Goal: Information Seeking & Learning: Learn about a topic

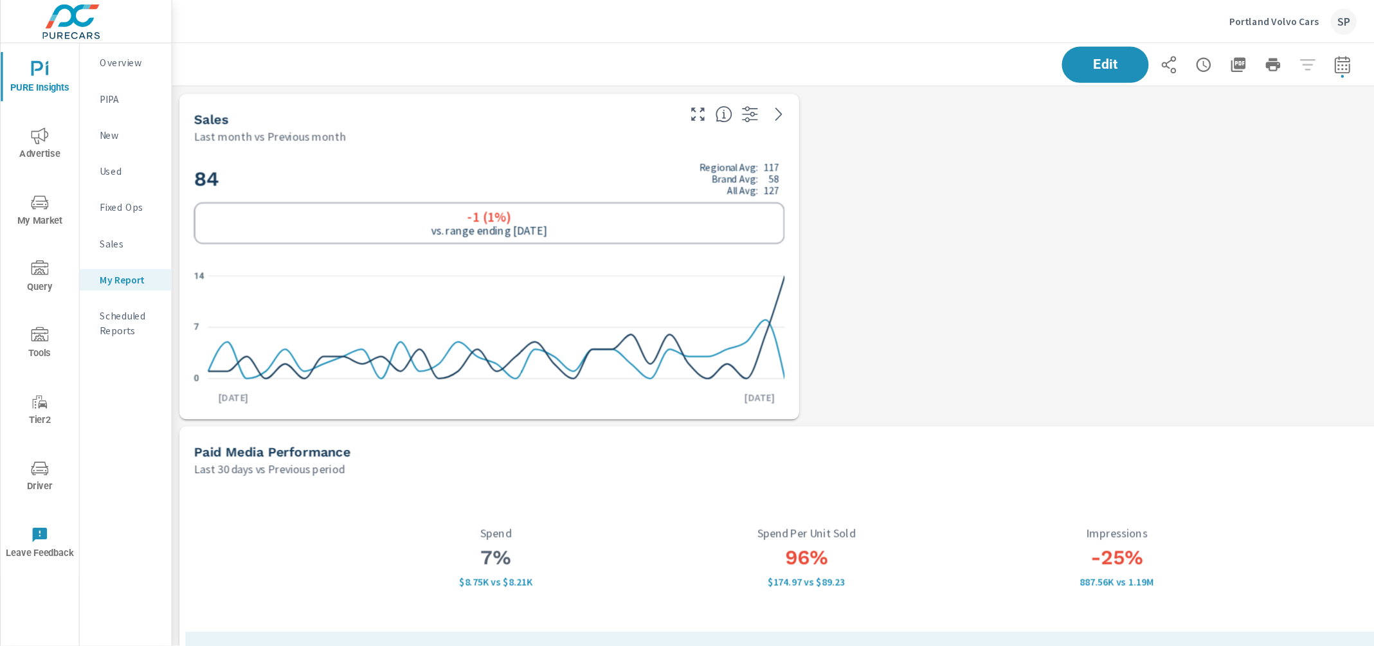
scroll to position [4444, 1069]
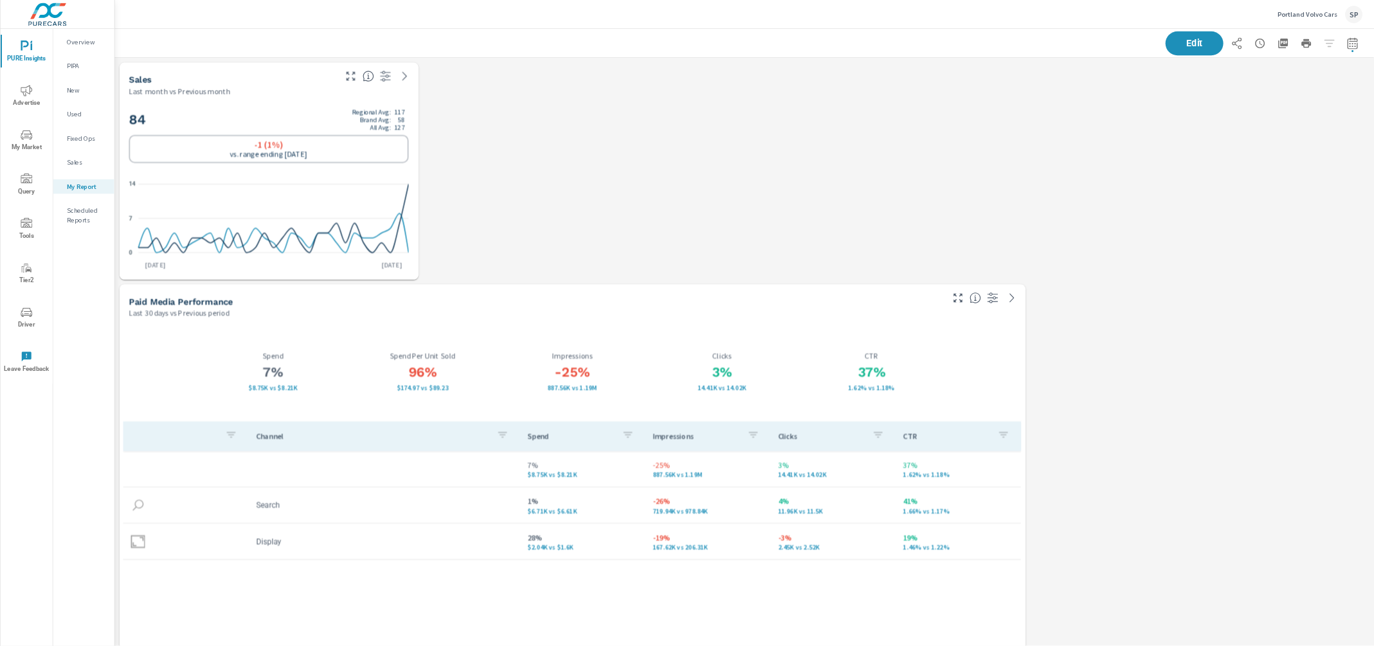
scroll to position [4444, 1680]
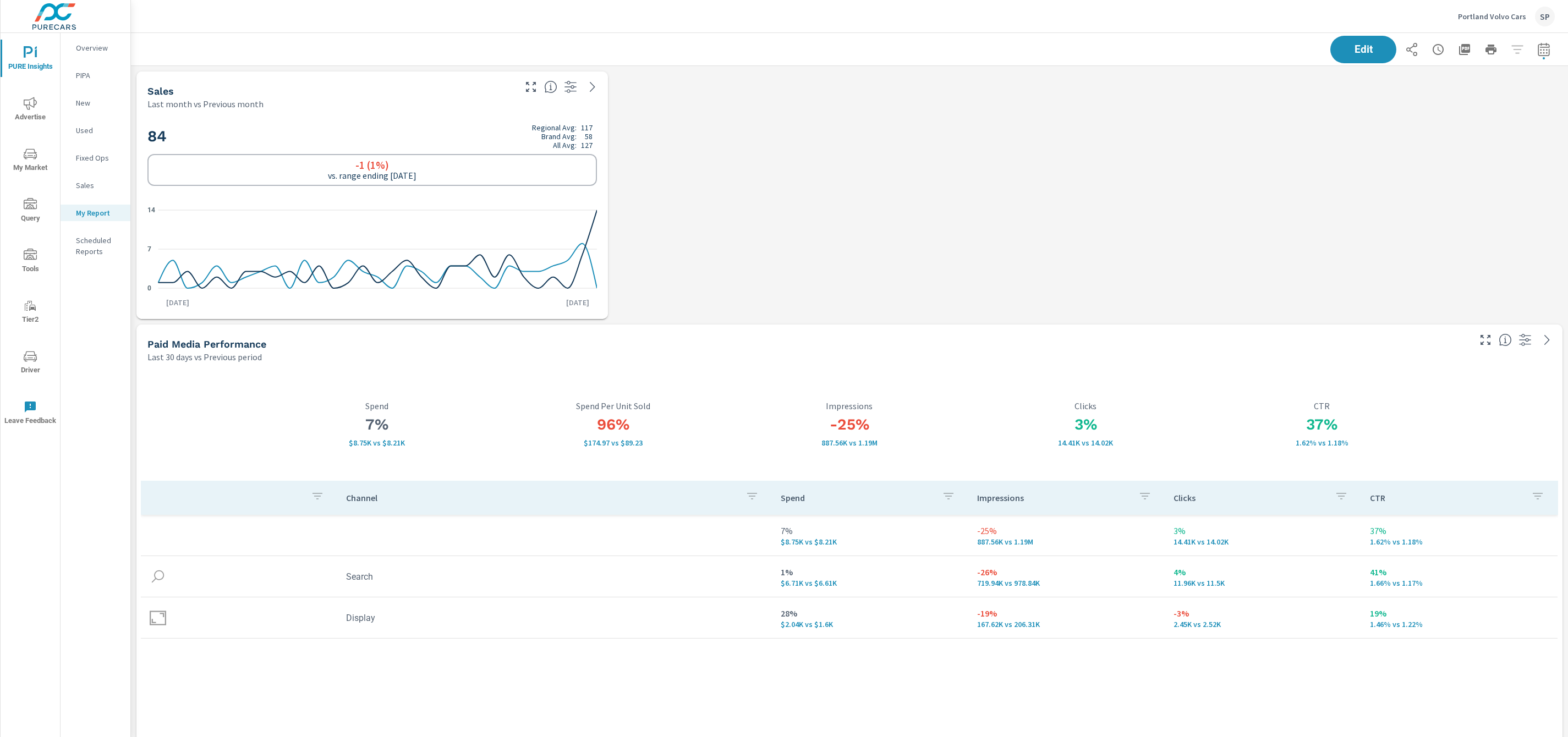
click at [30, 106] on icon "nav menu" at bounding box center [30, 103] width 13 height 13
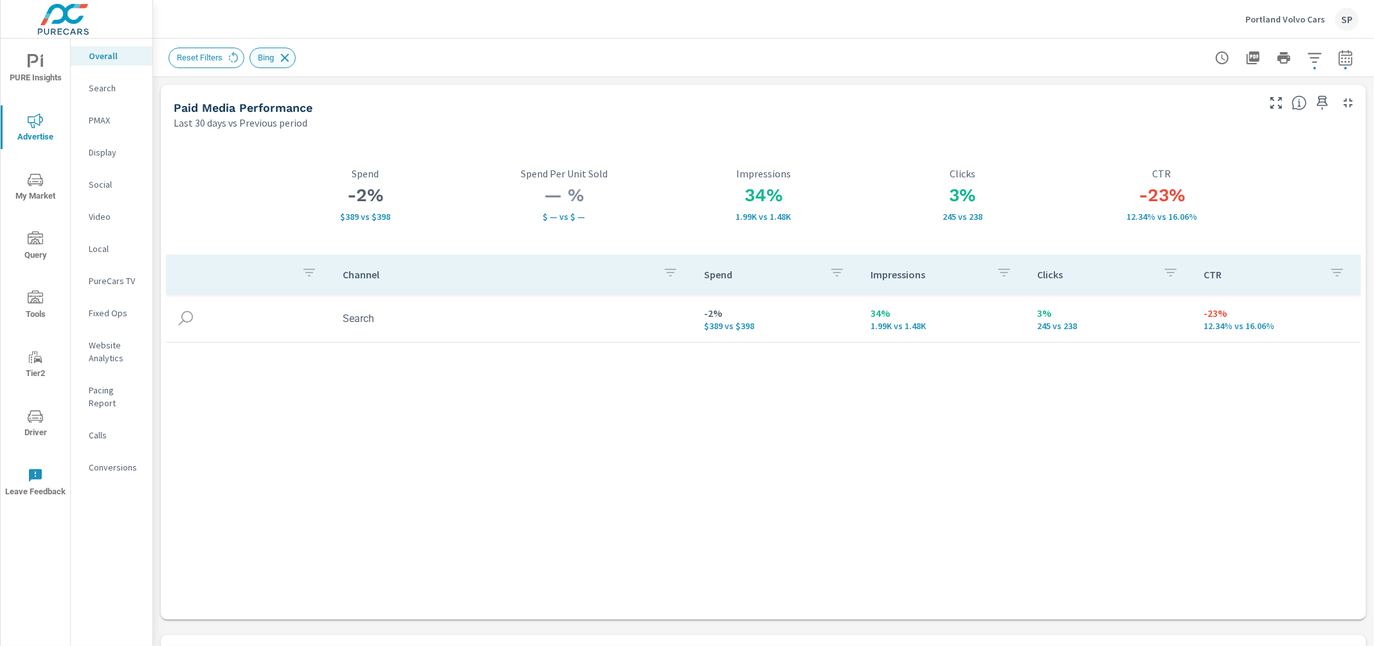
click at [291, 56] on icon at bounding box center [285, 58] width 14 height 14
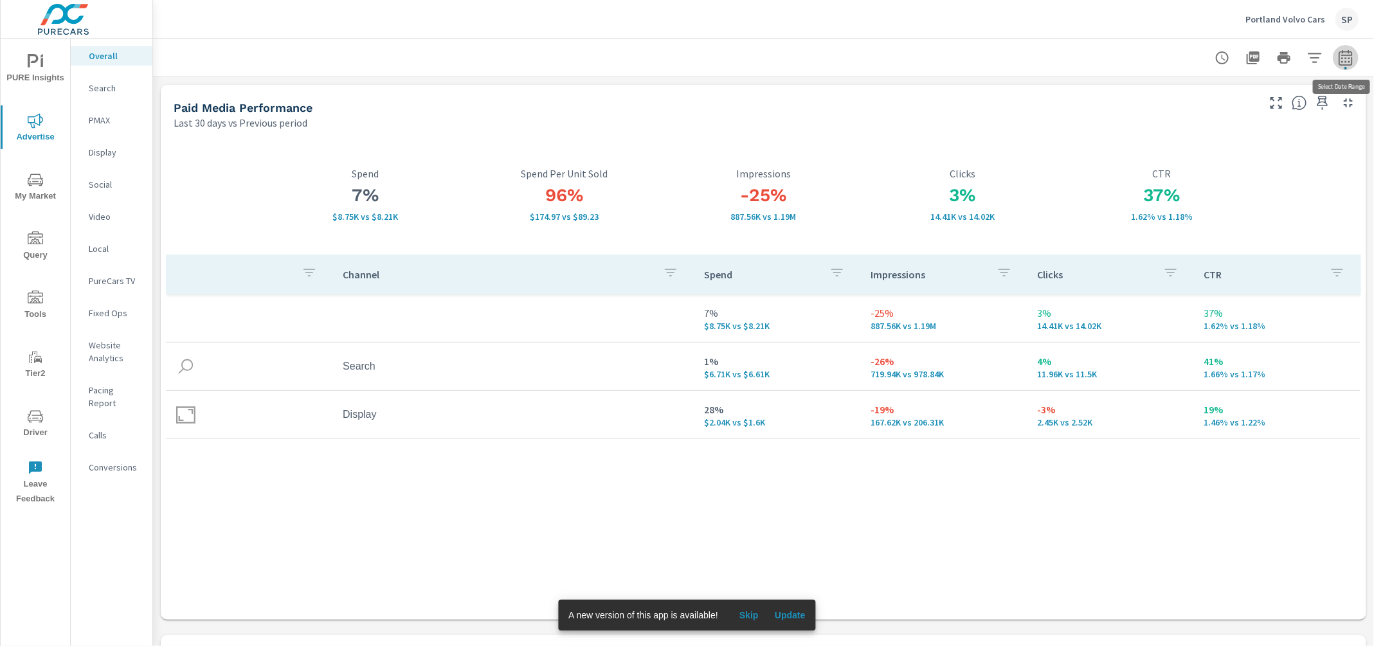
click at [1345, 57] on icon "button" at bounding box center [1345, 57] width 15 height 15
select select "Last 30 days"
select select "Previous period"
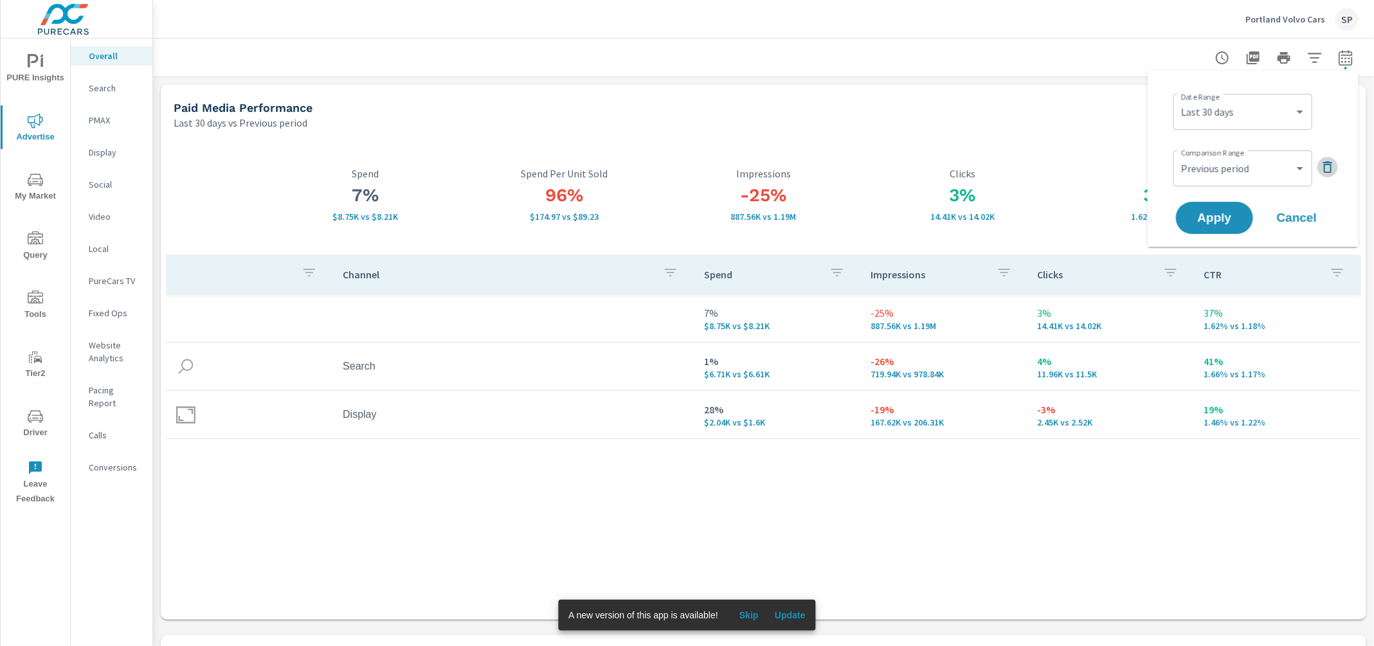
click at [1329, 163] on icon "button" at bounding box center [1327, 167] width 9 height 12
click at [1226, 181] on span "Apply" at bounding box center [1214, 182] width 53 height 12
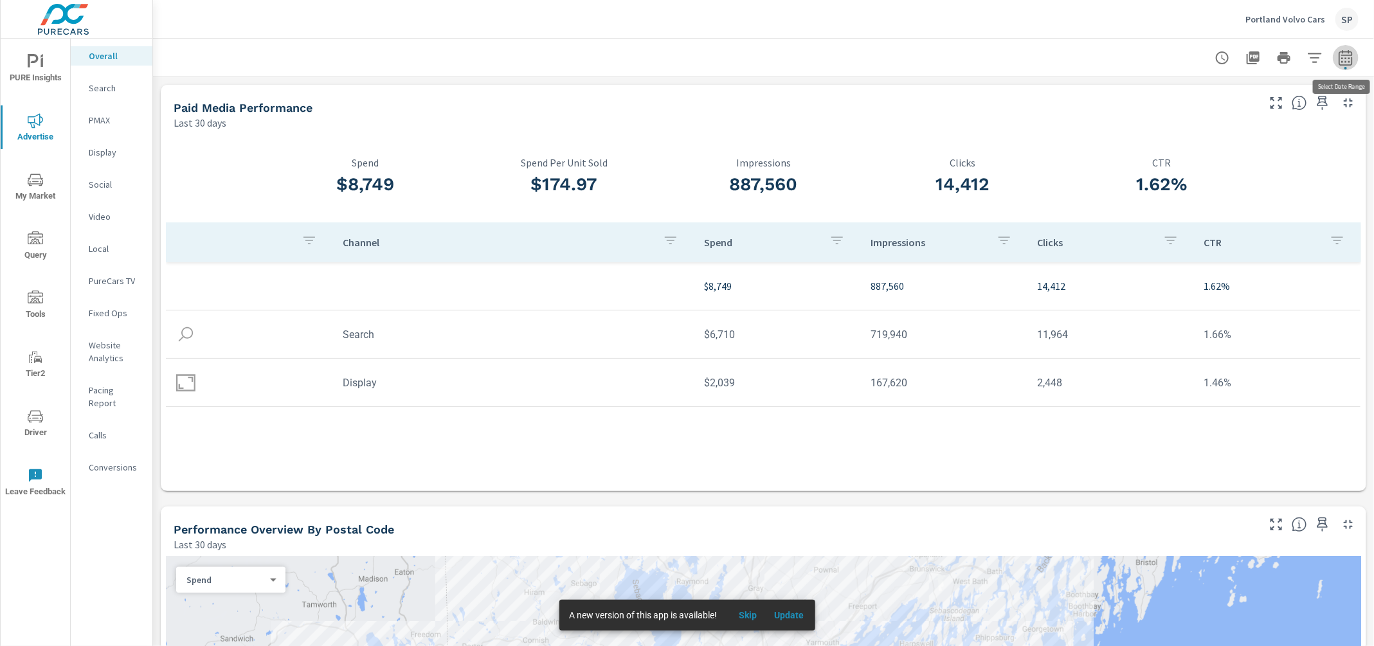
click at [1348, 58] on icon "button" at bounding box center [1345, 57] width 15 height 15
select select "Last 30 days"
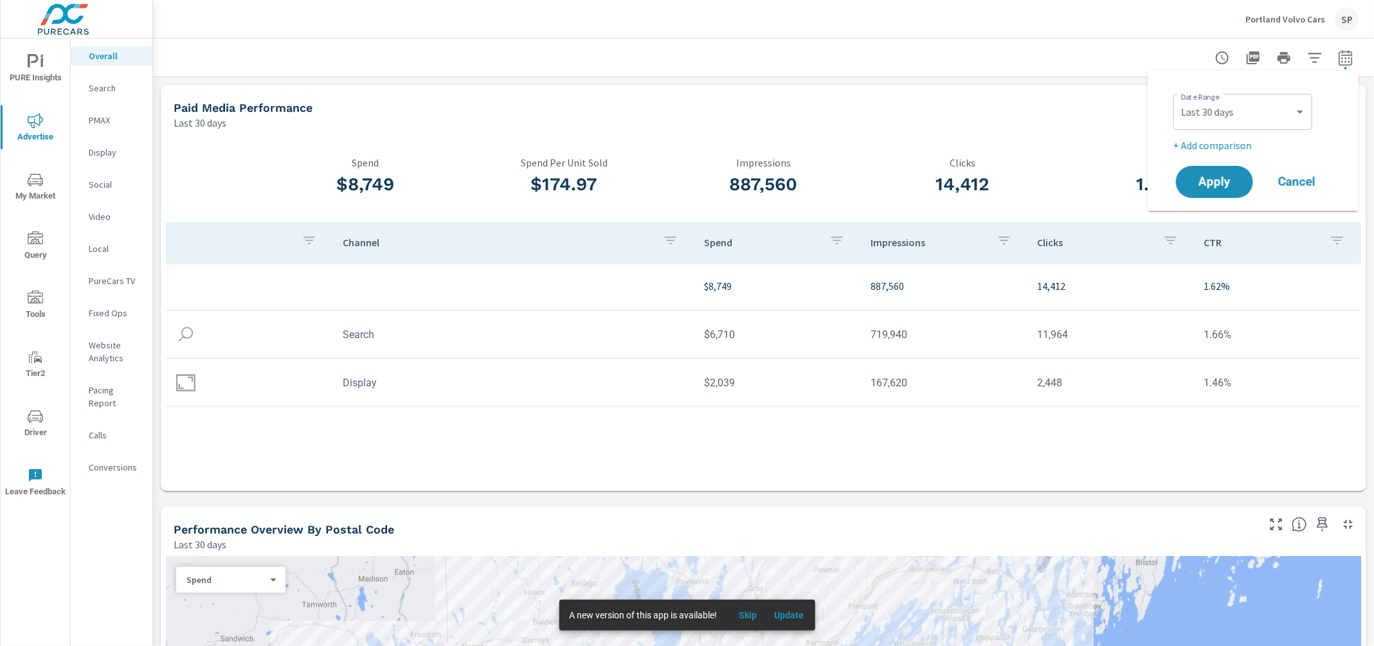
click at [1230, 140] on p "+ Add comparison" at bounding box center [1256, 145] width 165 height 15
select select "Previous period"
click at [1221, 217] on span "Apply" at bounding box center [1214, 218] width 53 height 12
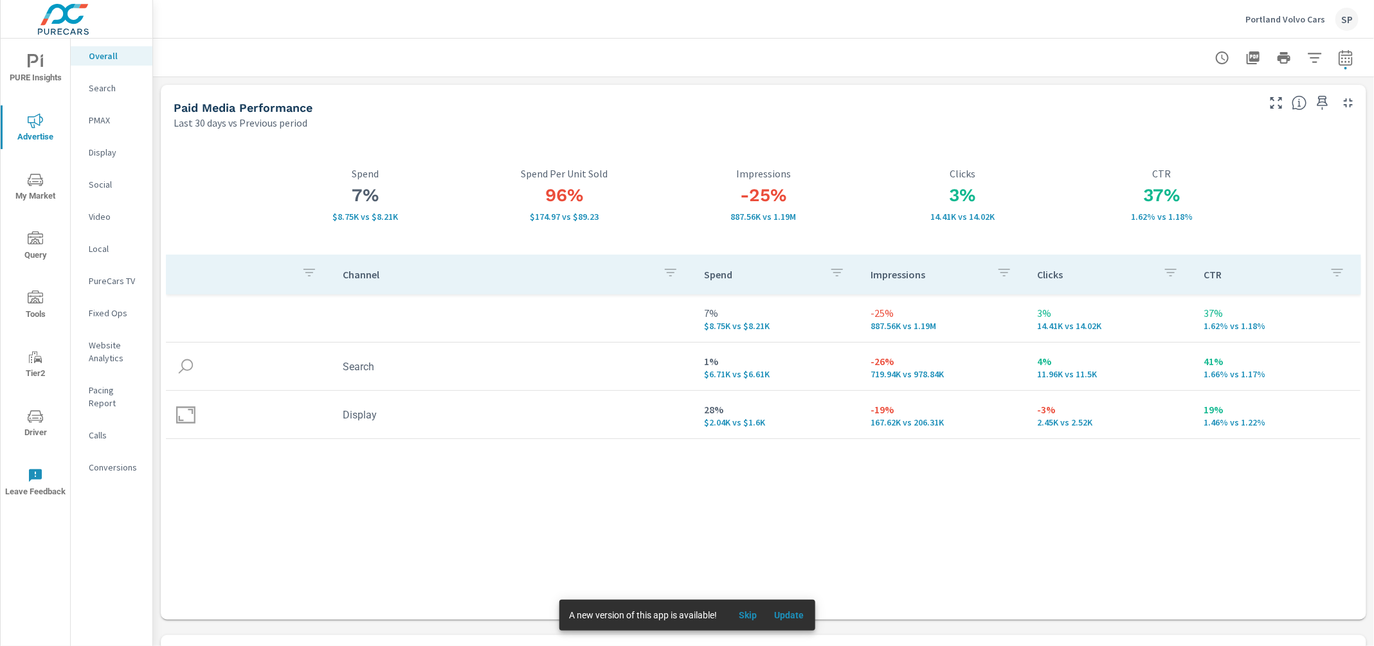
click at [106, 352] on p "Website Analytics" at bounding box center [115, 352] width 53 height 26
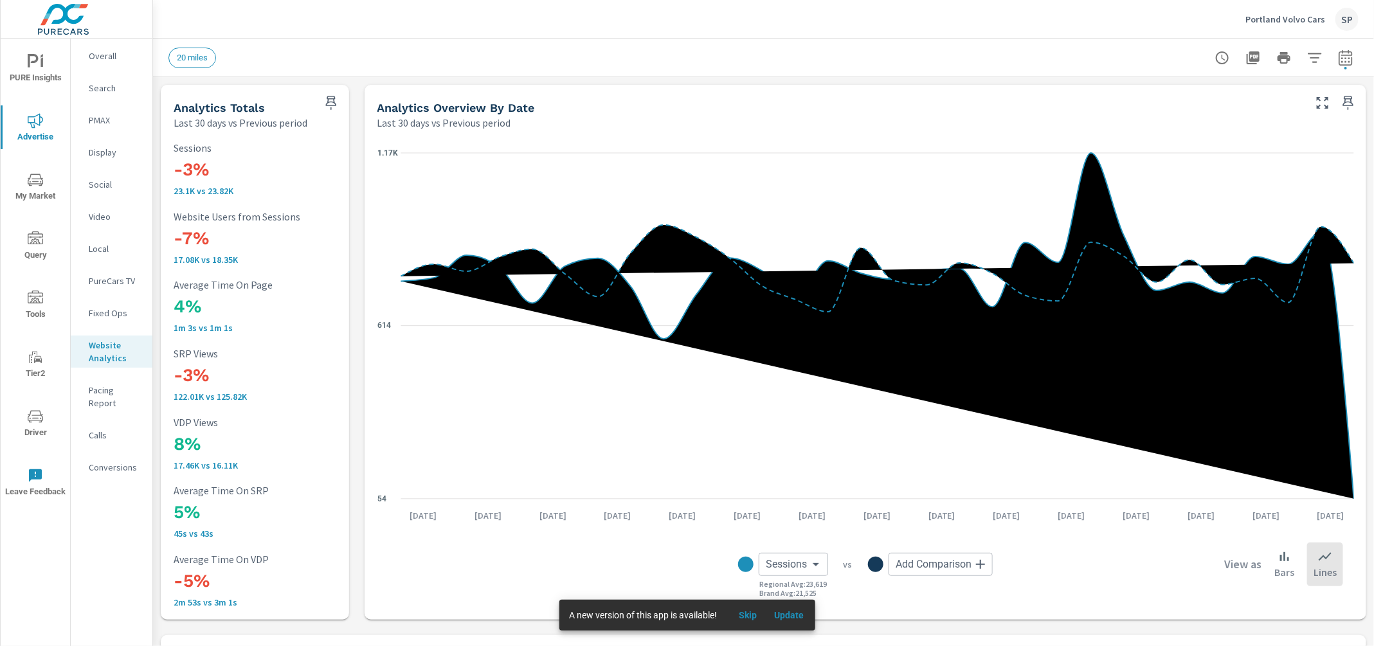
click at [102, 55] on p "Overall" at bounding box center [115, 56] width 53 height 13
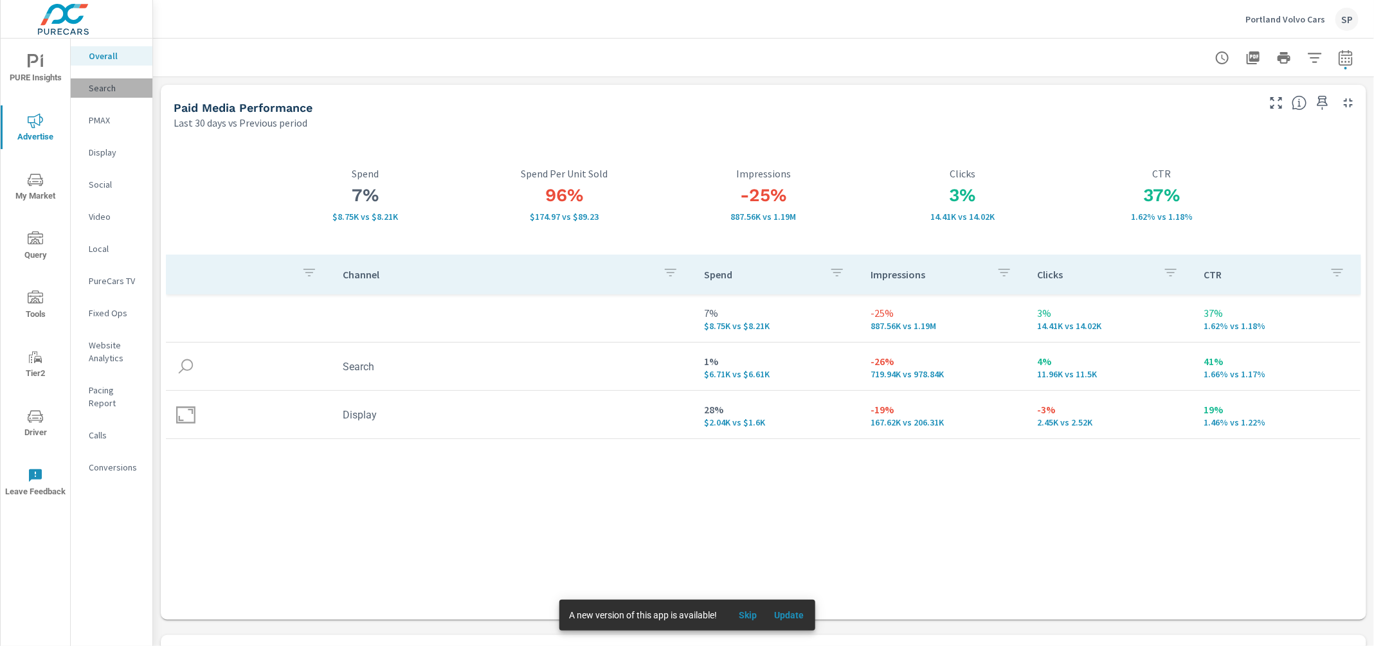
click at [101, 85] on p "Search" at bounding box center [115, 88] width 53 height 13
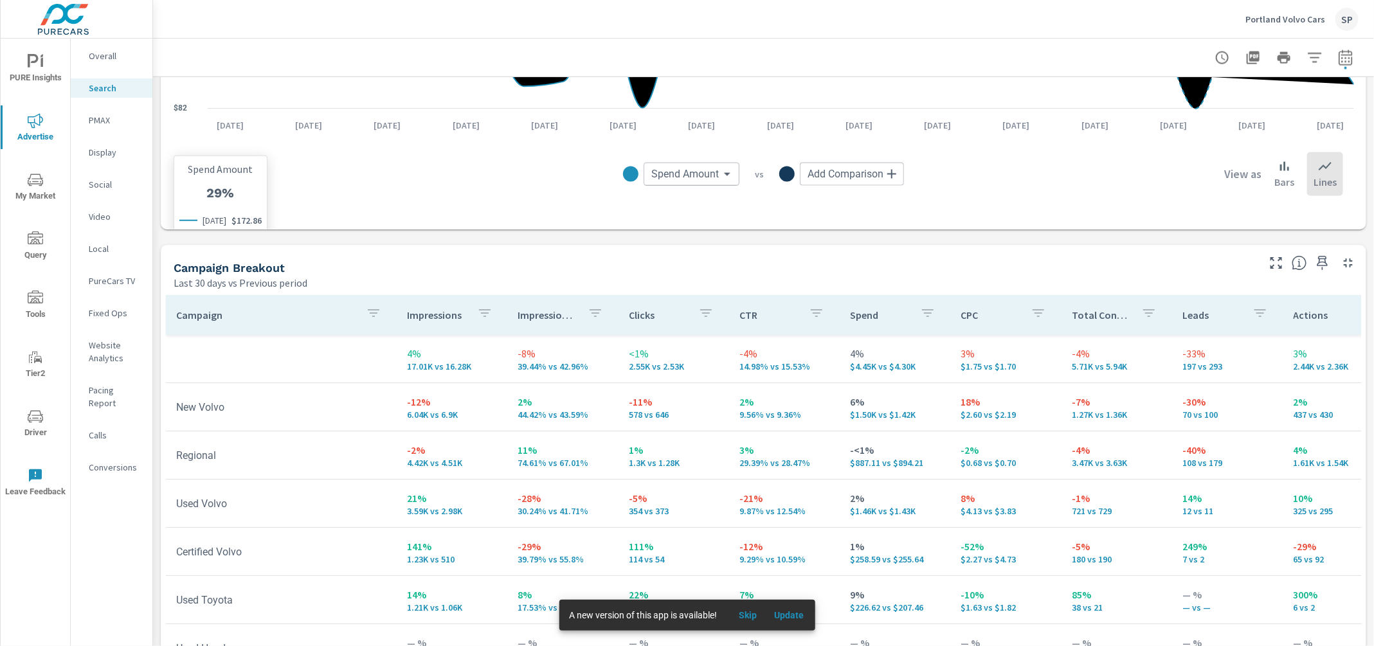
scroll to position [1125, 0]
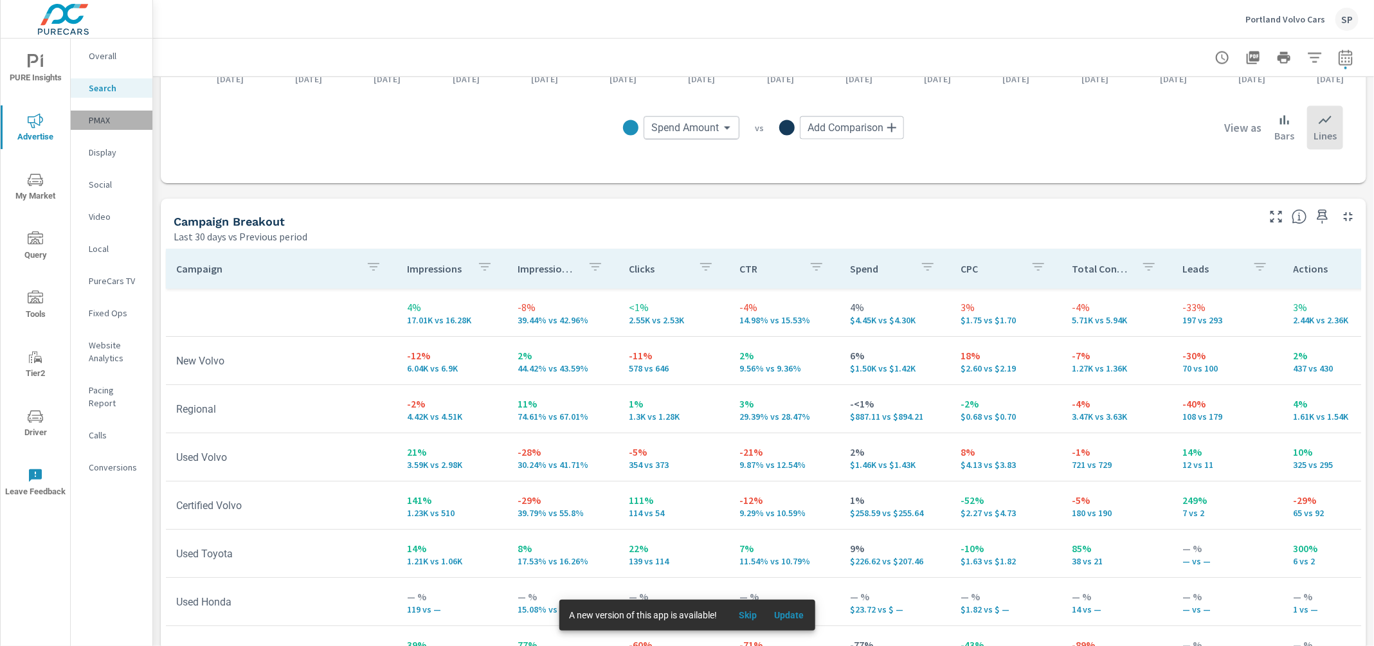
click at [98, 119] on p "PMAX" at bounding box center [115, 120] width 53 height 13
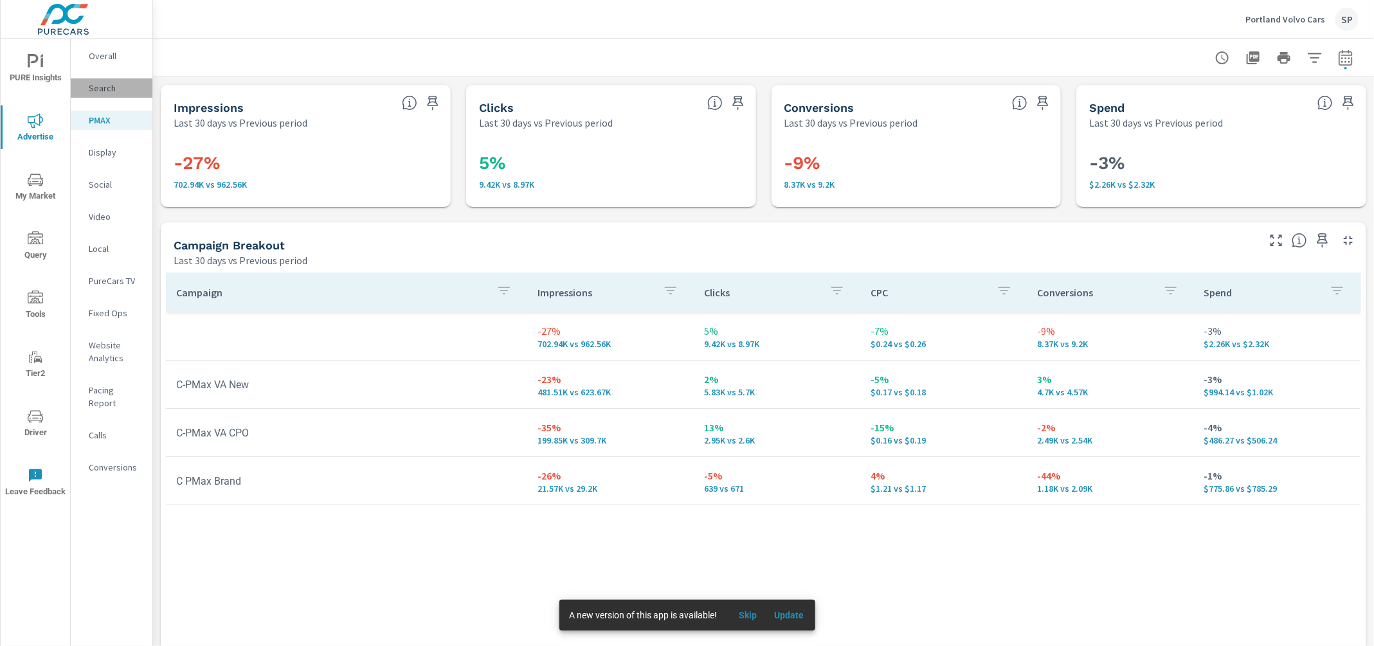
click at [99, 82] on p "Search" at bounding box center [115, 88] width 53 height 13
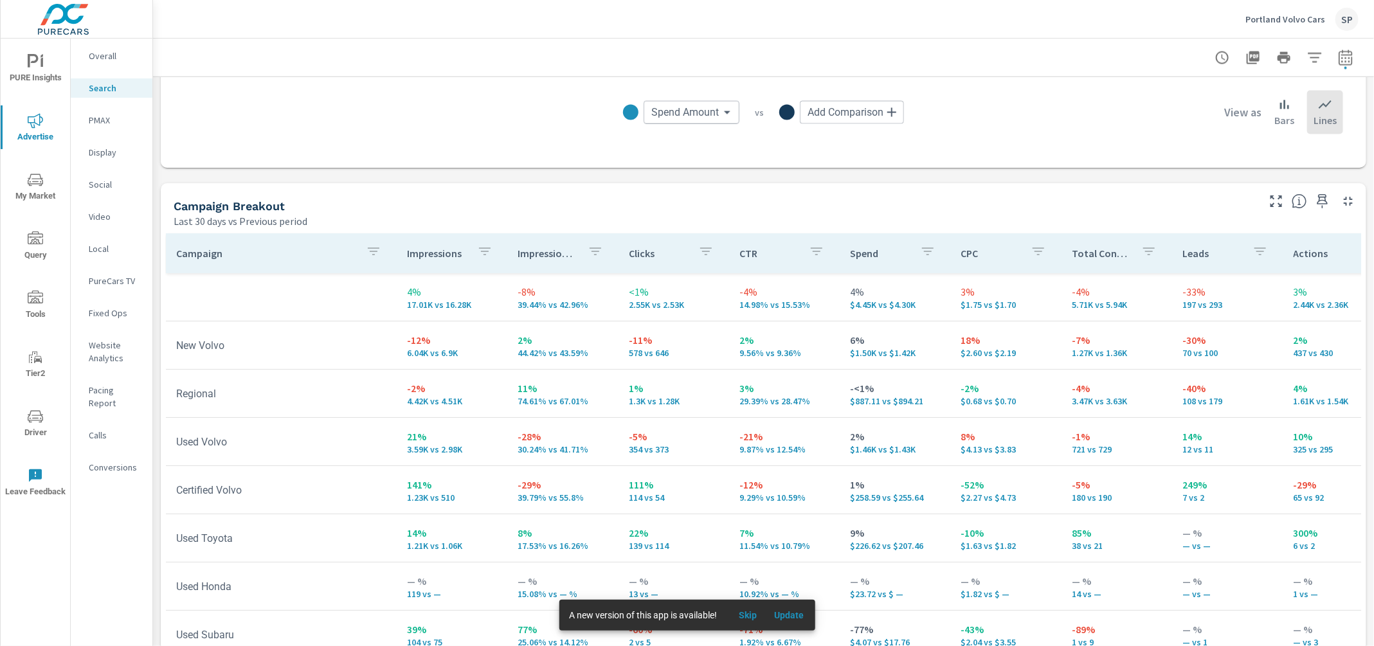
scroll to position [1219, 0]
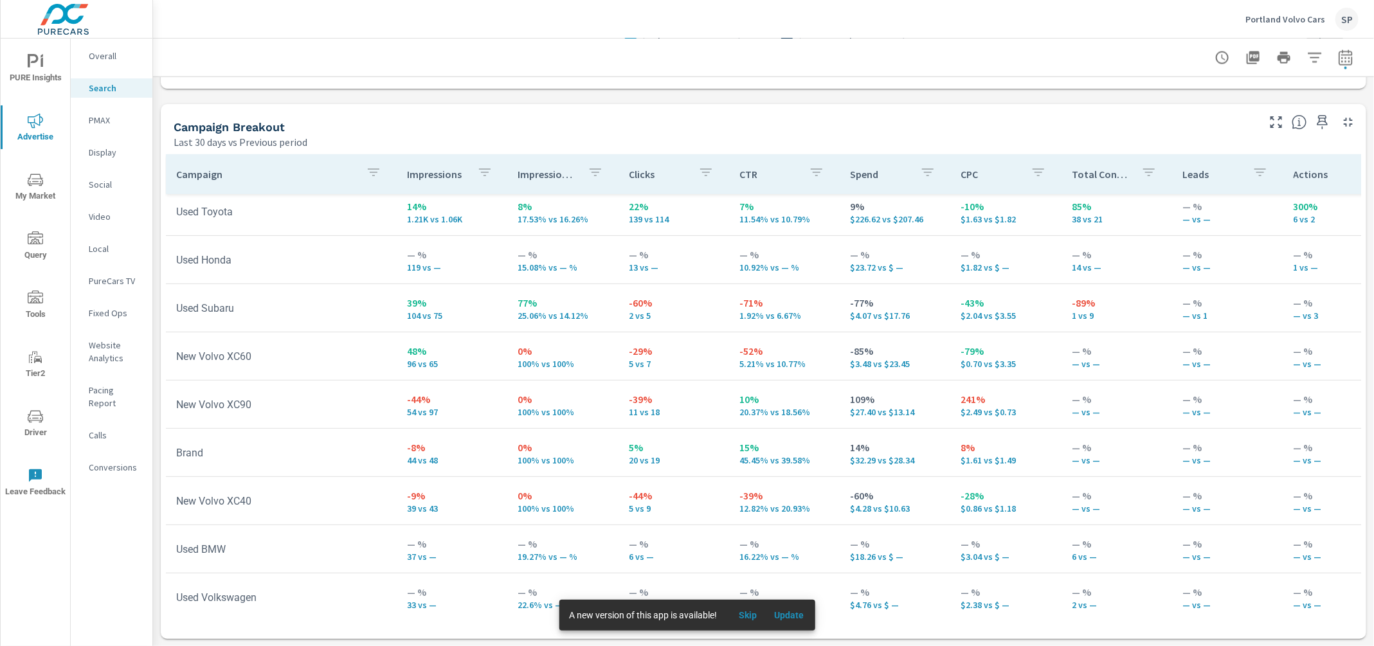
scroll to position [255, 0]
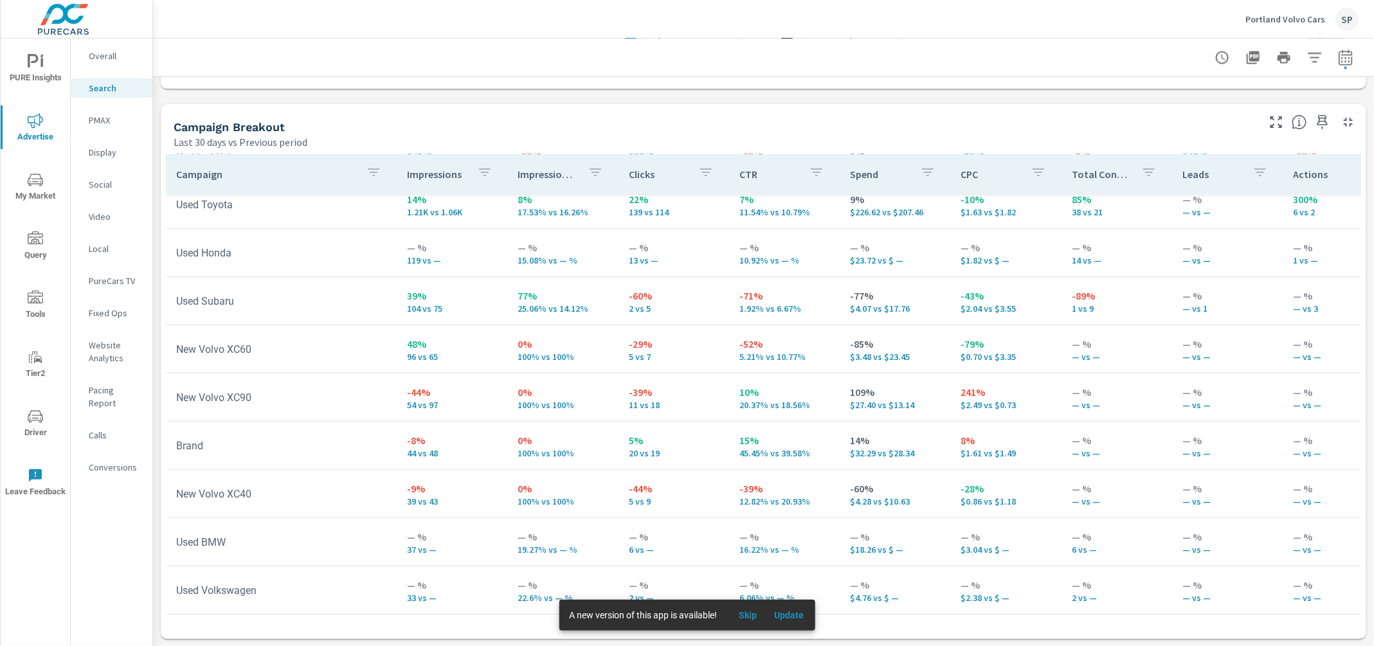
scroll to position [186, 0]
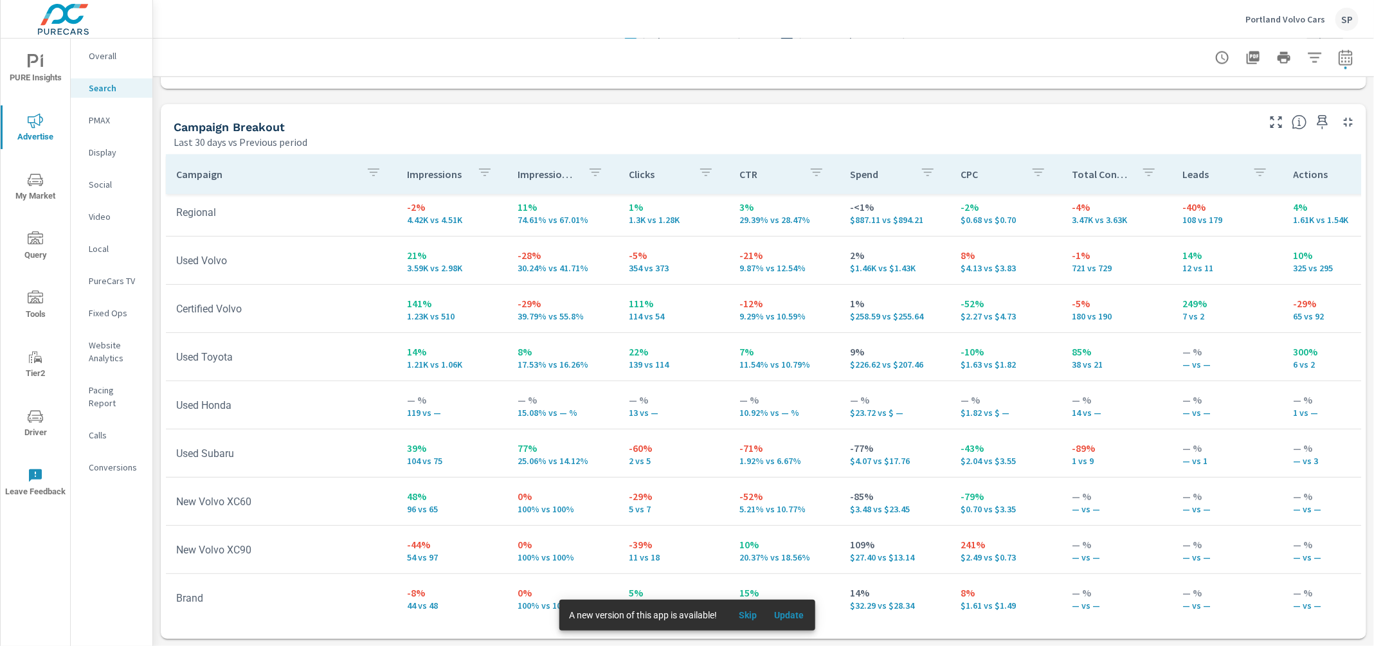
scroll to position [96, 0]
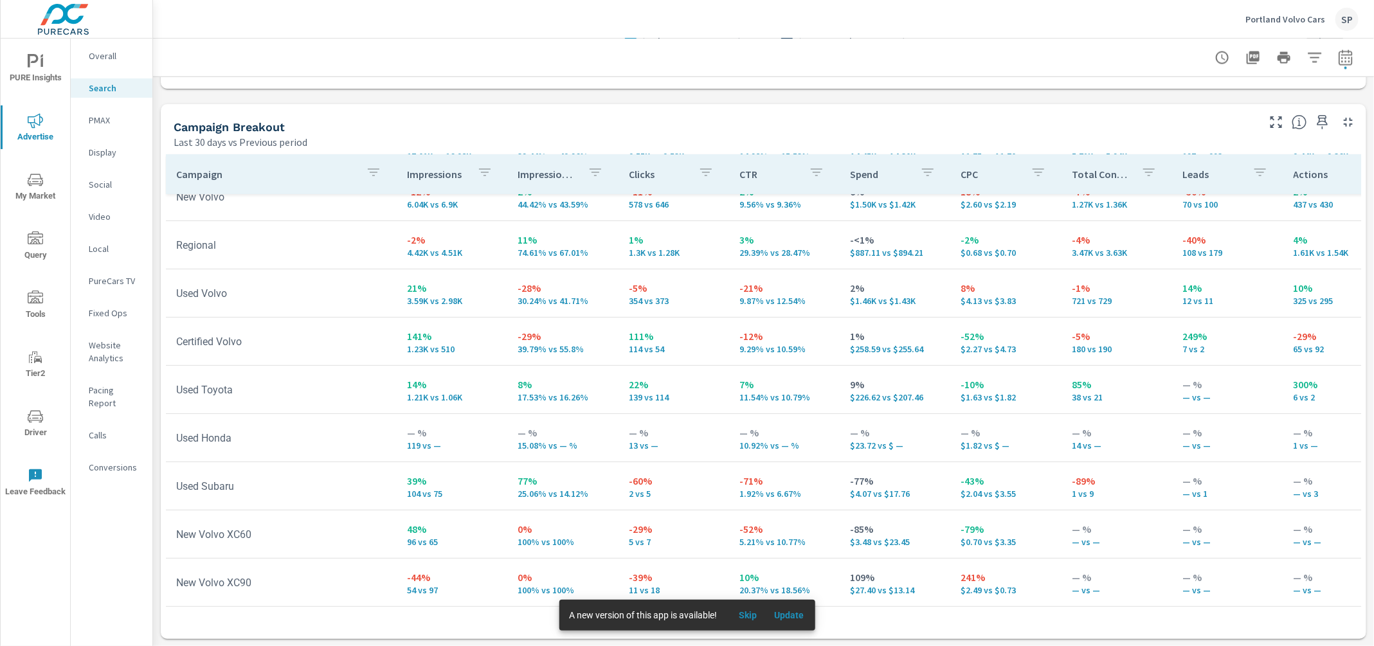
scroll to position [28, 0]
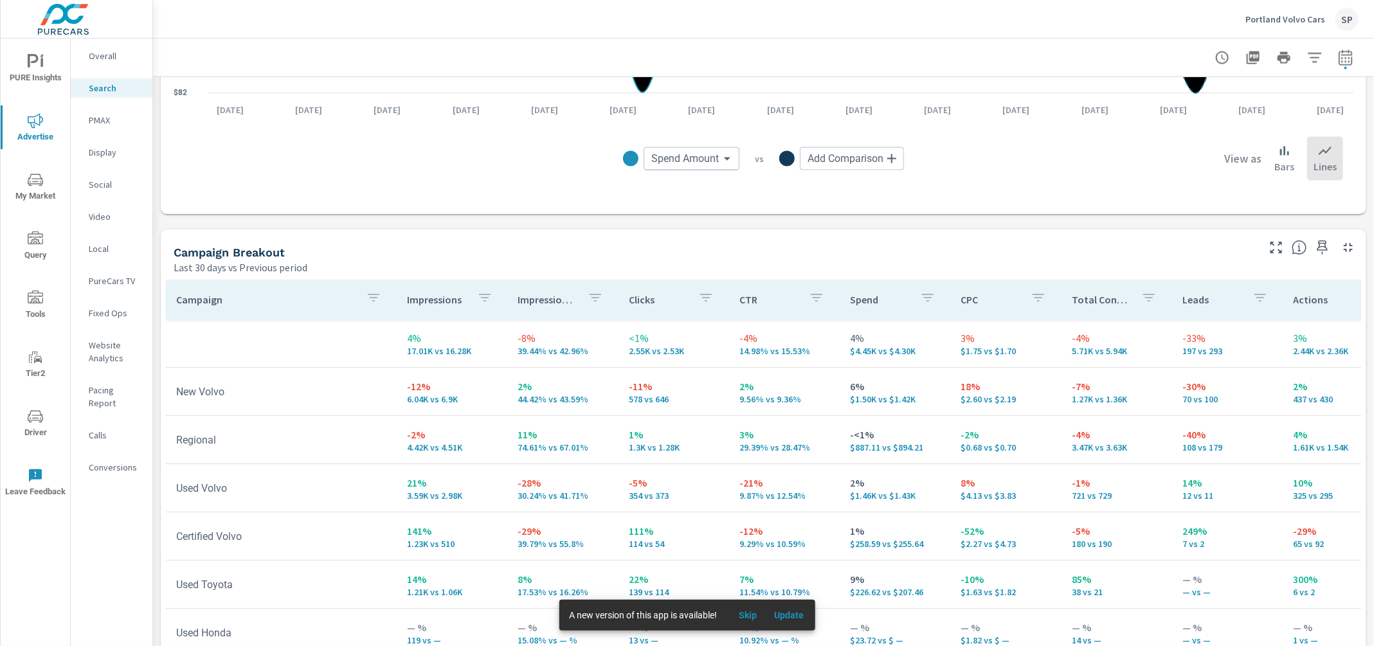
scroll to position [1090, 0]
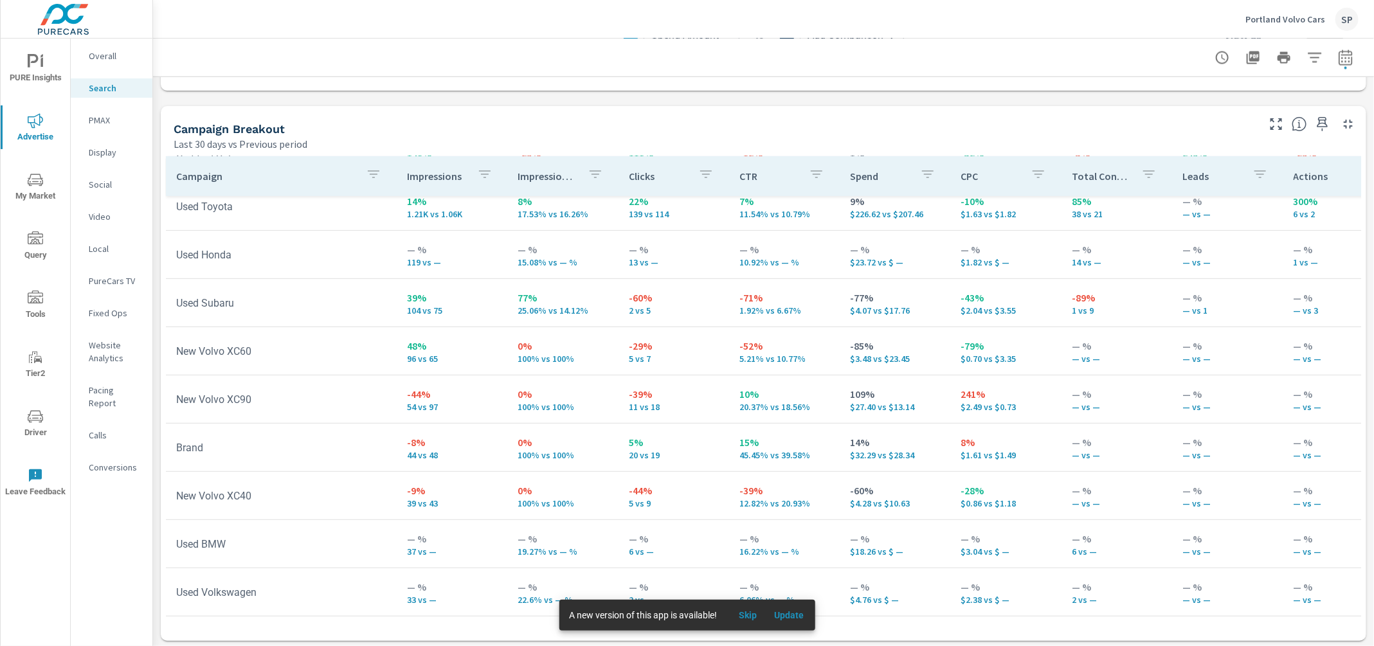
scroll to position [1219, 0]
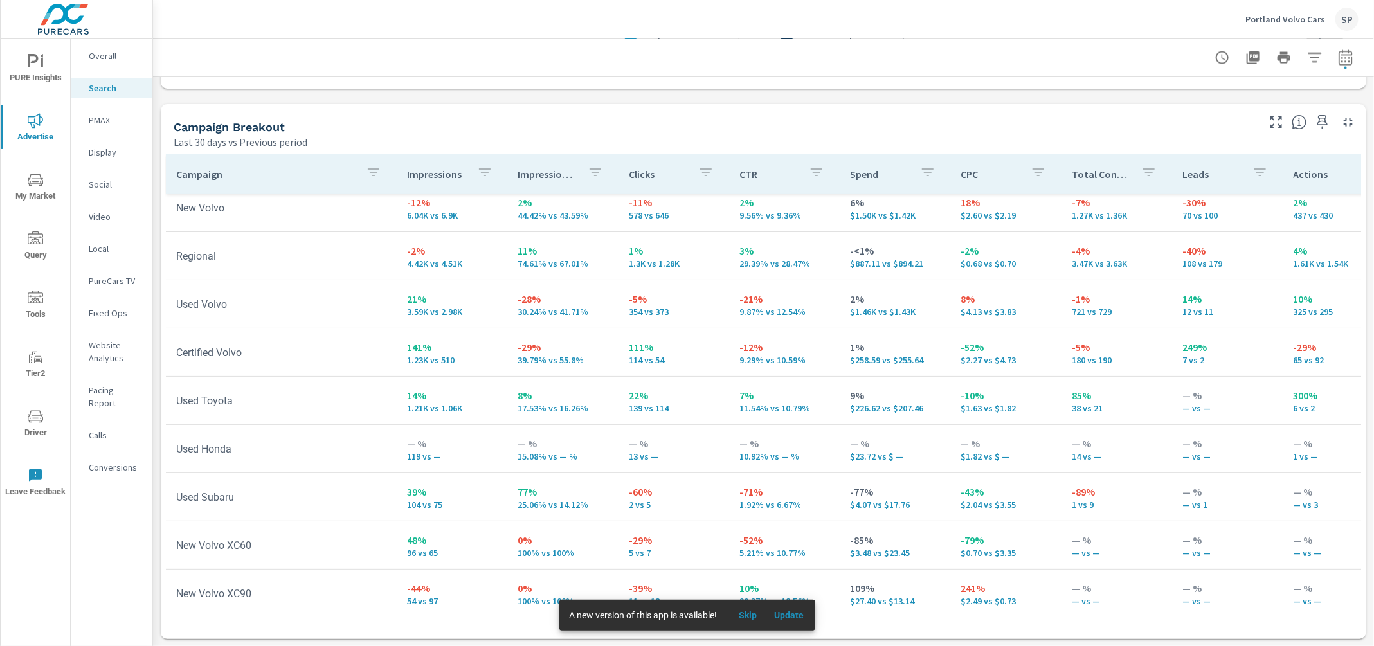
scroll to position [51, 0]
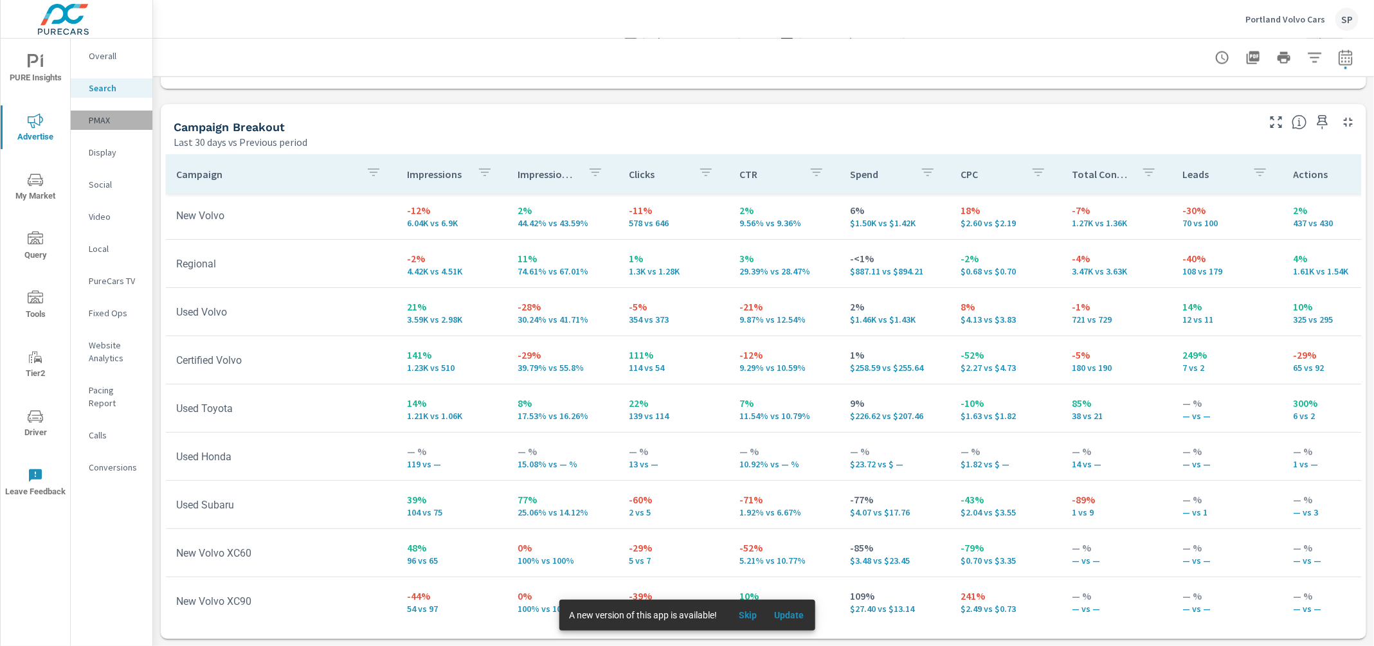
click at [101, 119] on p "PMAX" at bounding box center [115, 120] width 53 height 13
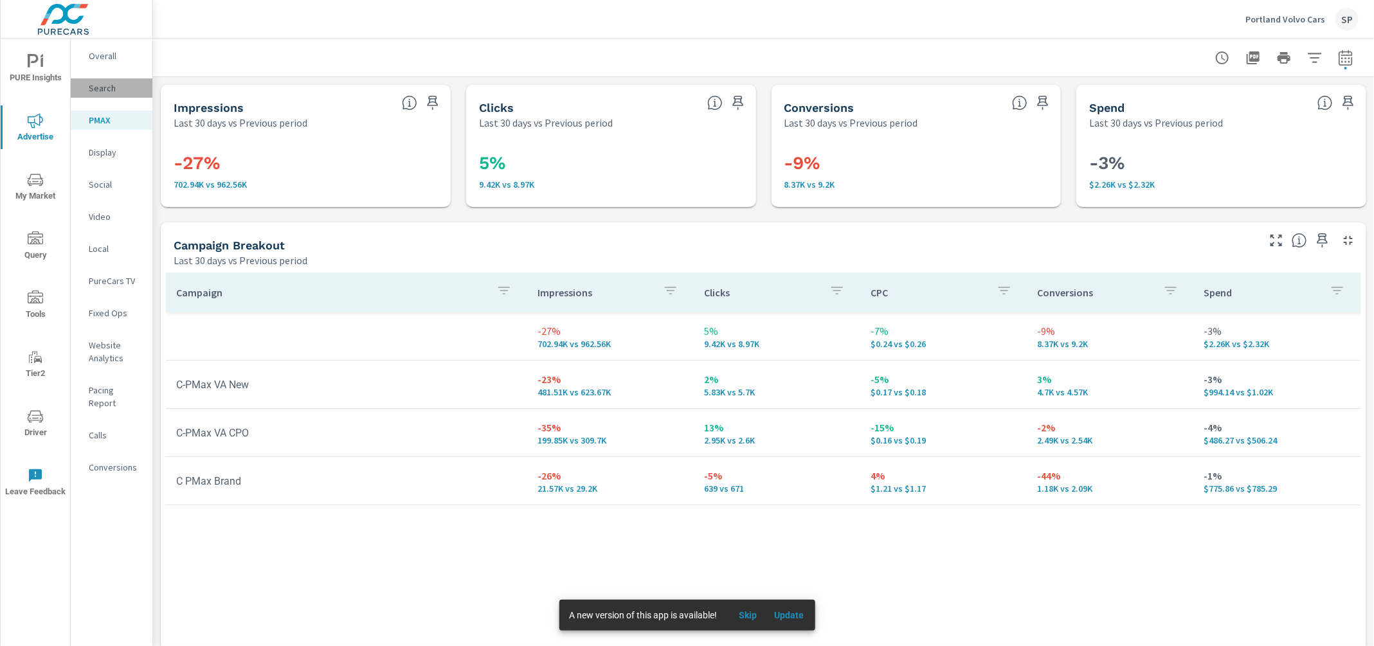
click at [98, 91] on p "Search" at bounding box center [115, 88] width 53 height 13
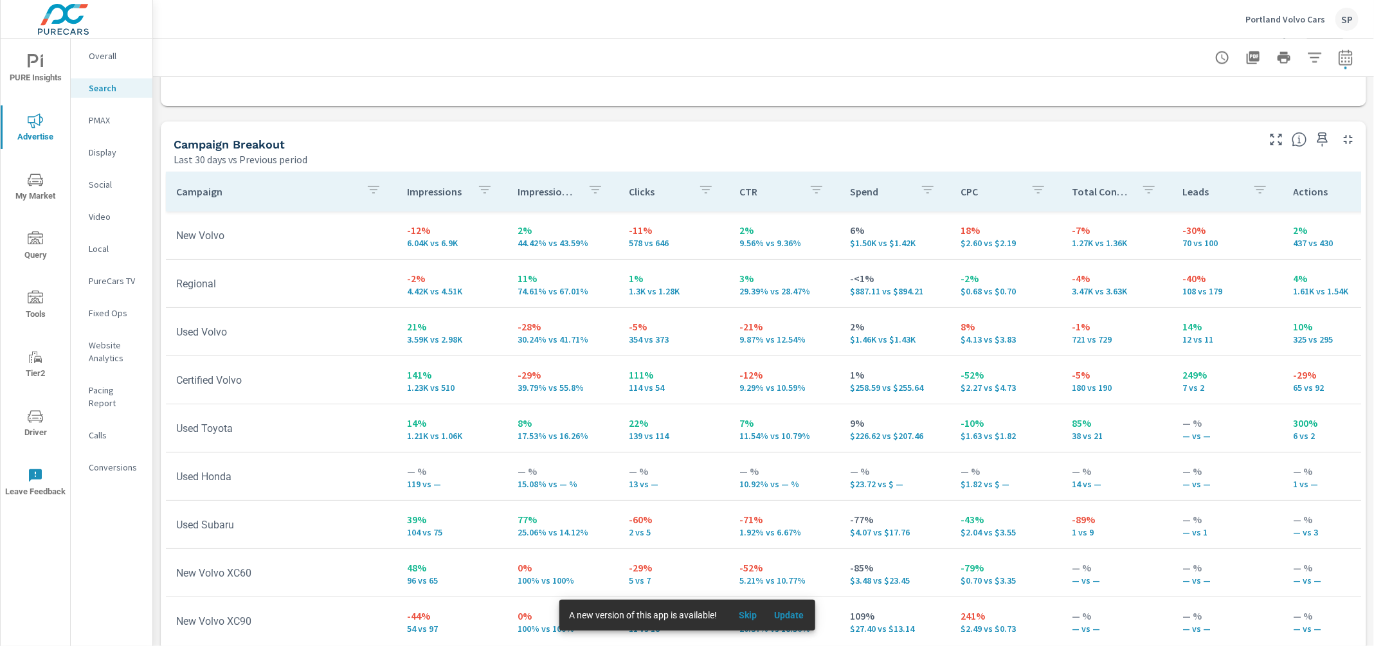
scroll to position [1219, 0]
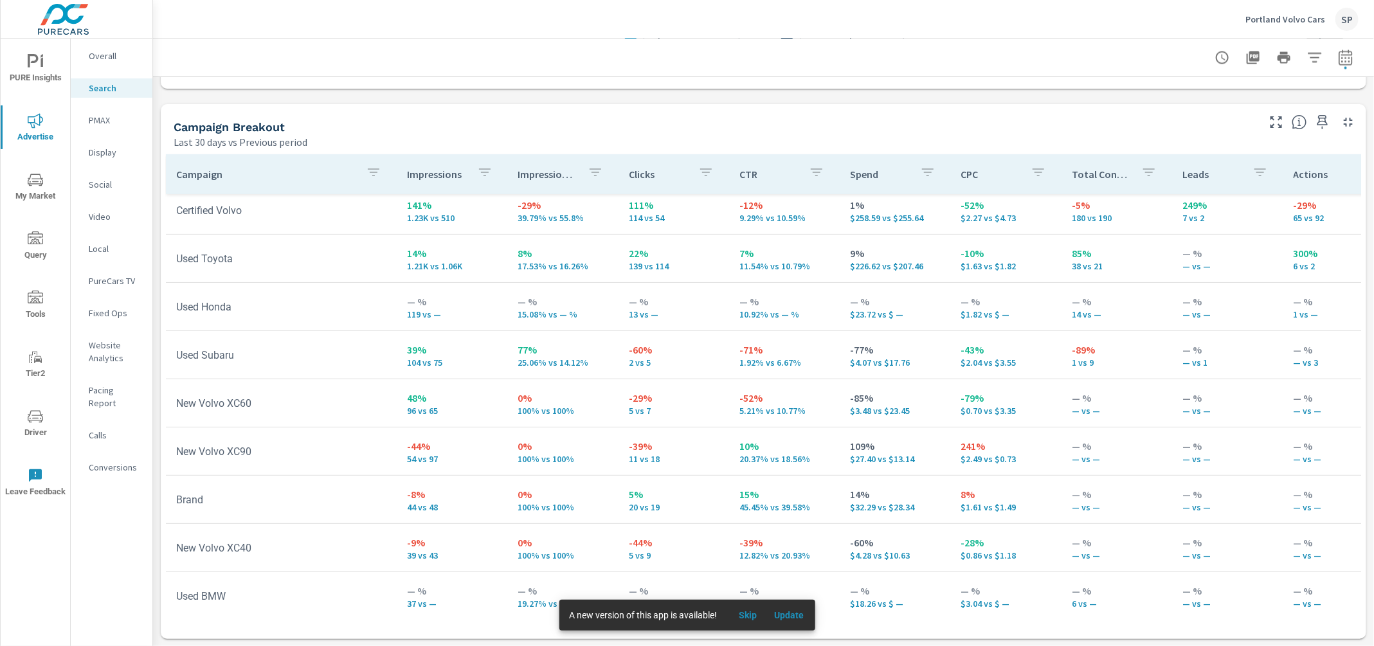
scroll to position [255, 0]
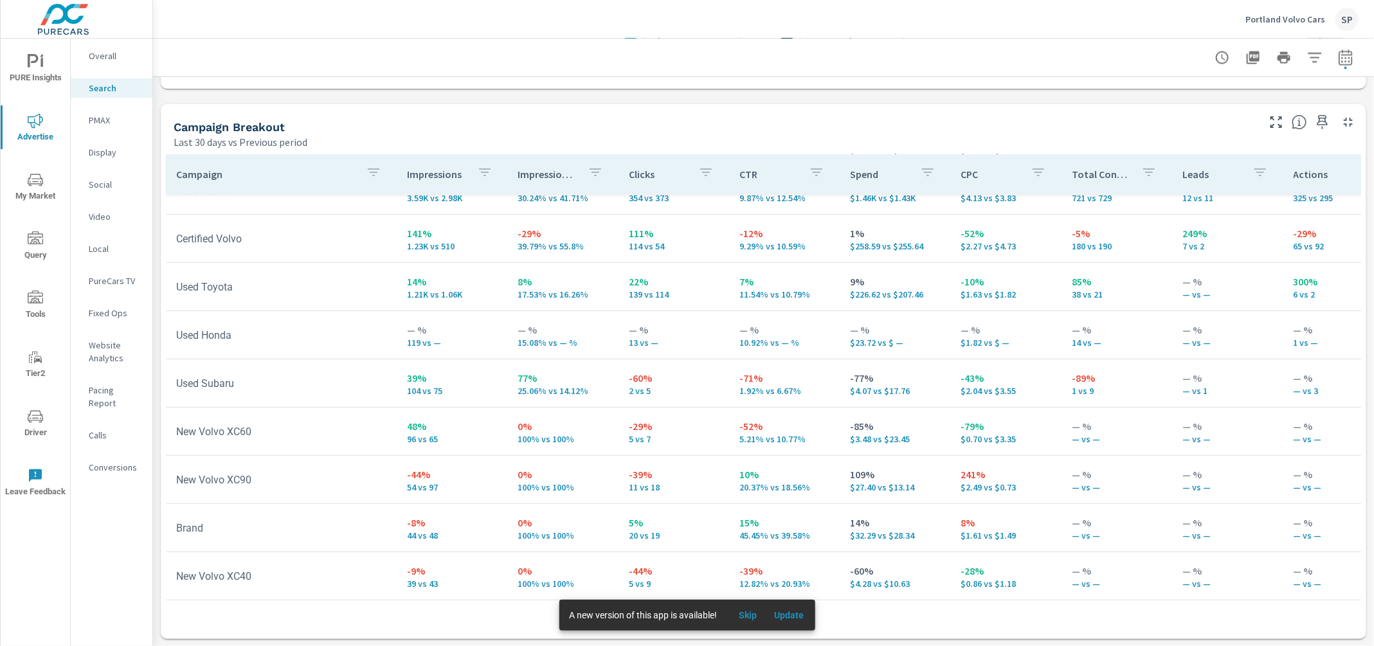
scroll to position [140, 0]
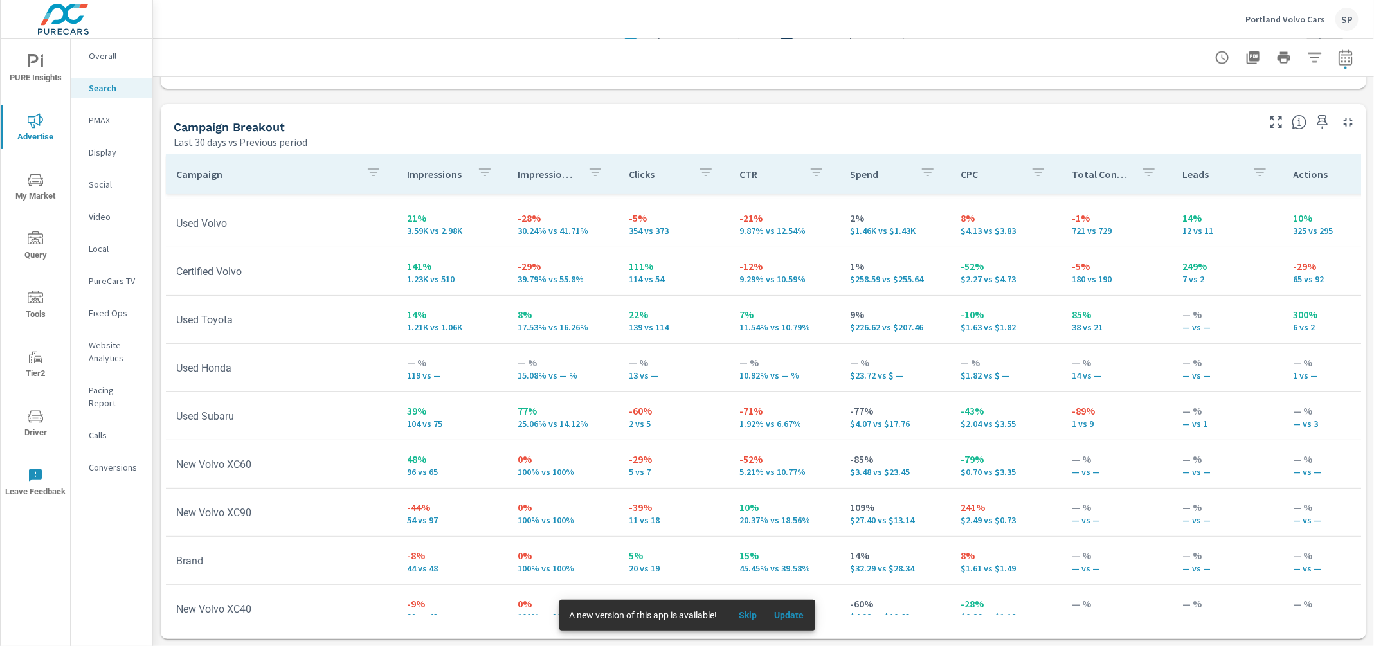
scroll to position [60, 0]
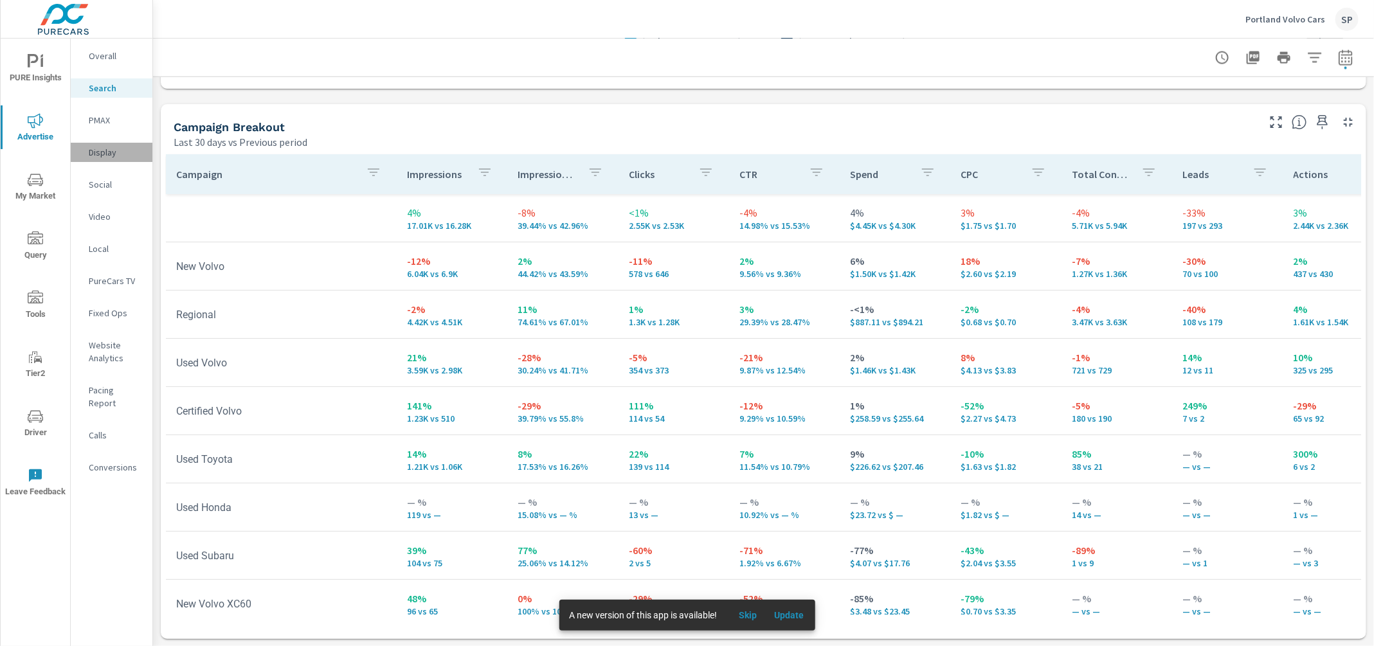
click at [98, 153] on p "Display" at bounding box center [115, 152] width 53 height 13
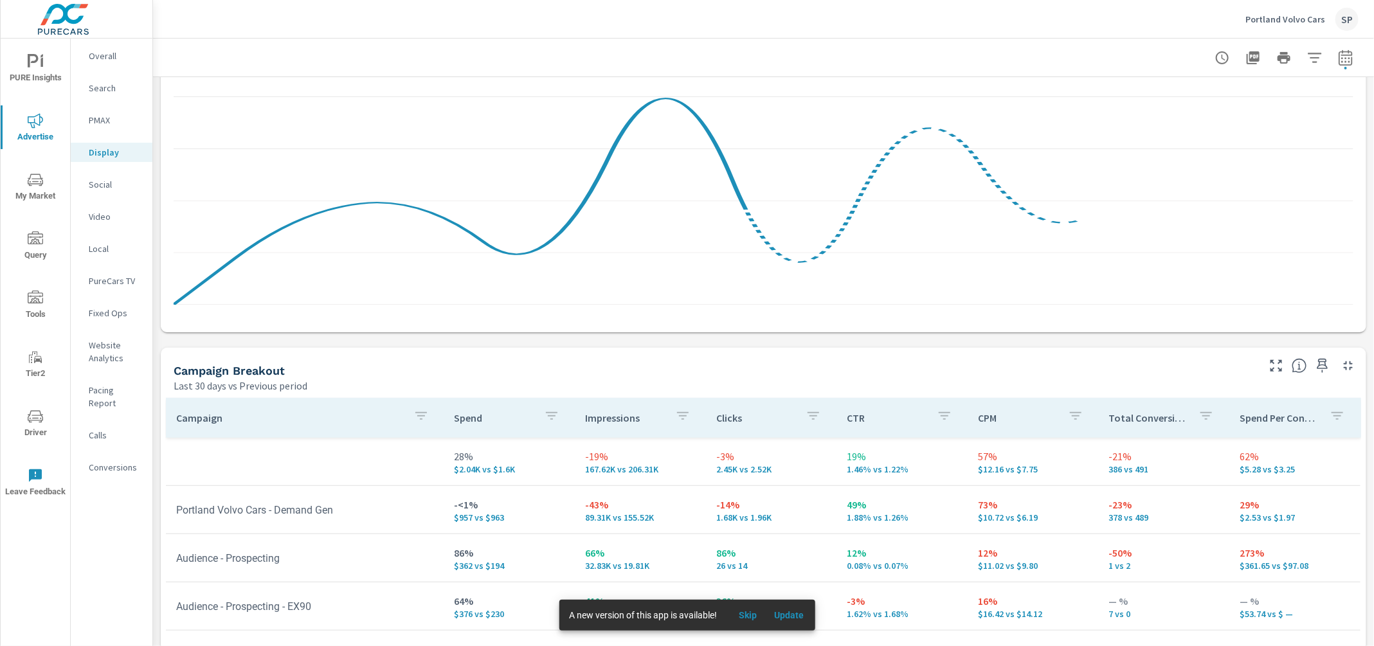
scroll to position [532, 0]
